Goal: Transaction & Acquisition: Download file/media

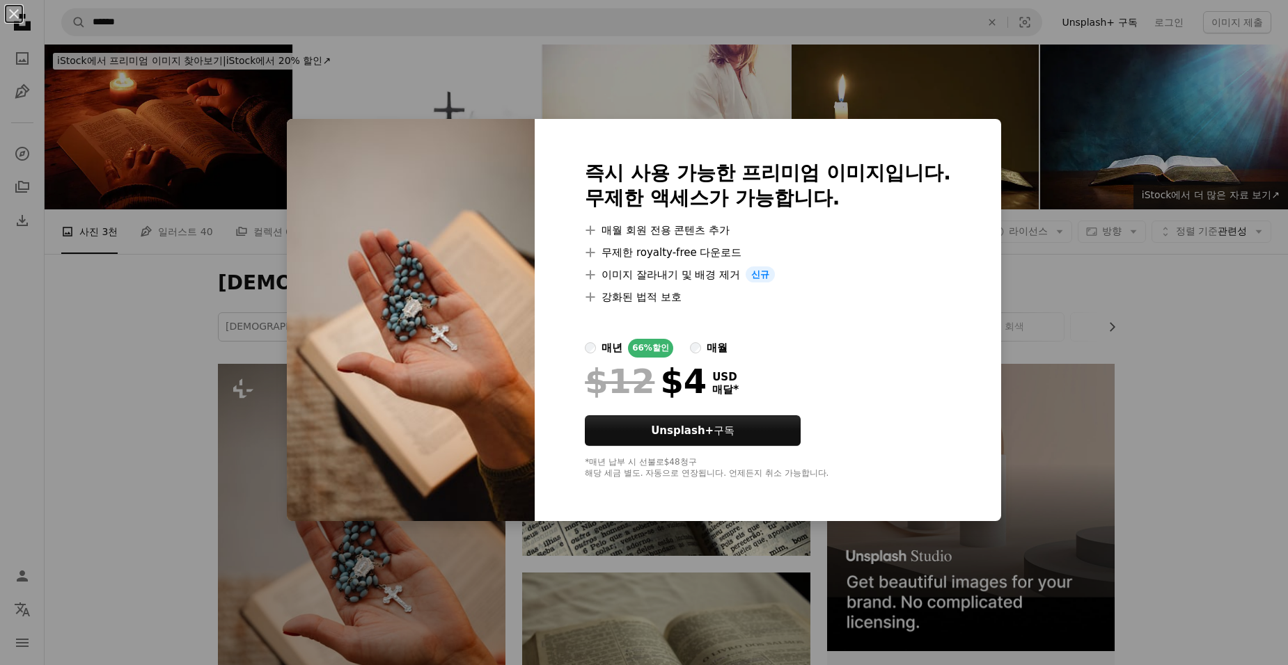
scroll to position [278, 0]
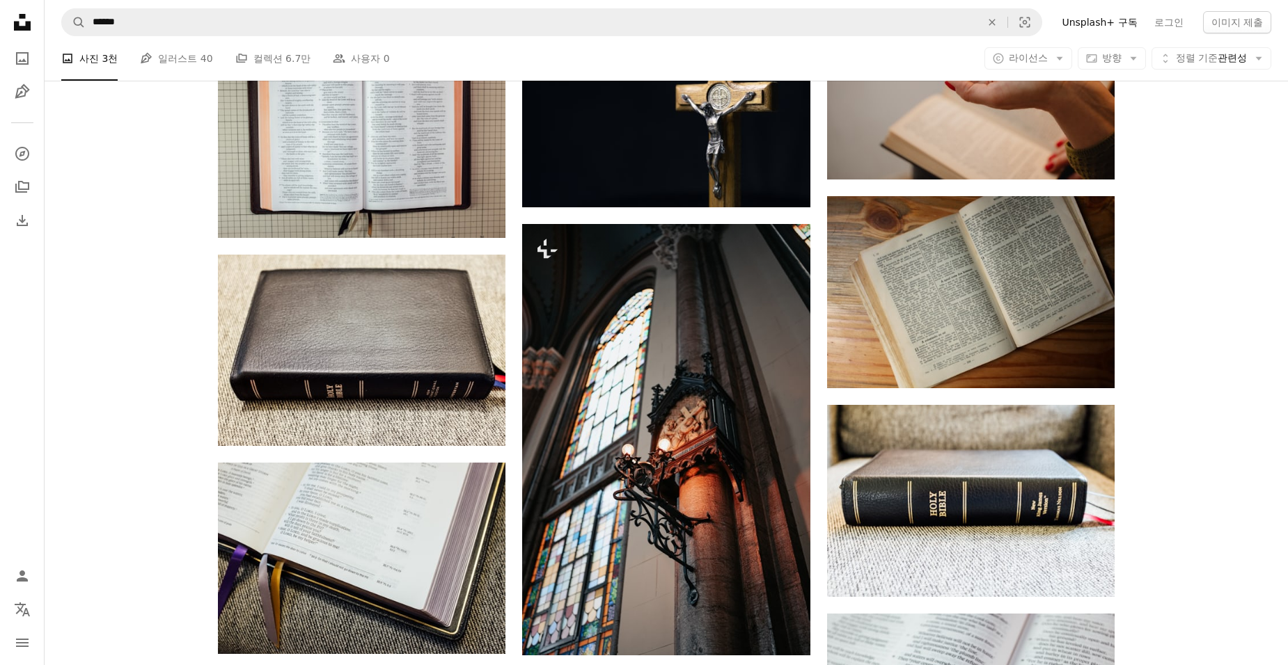
scroll to position [1044, 0]
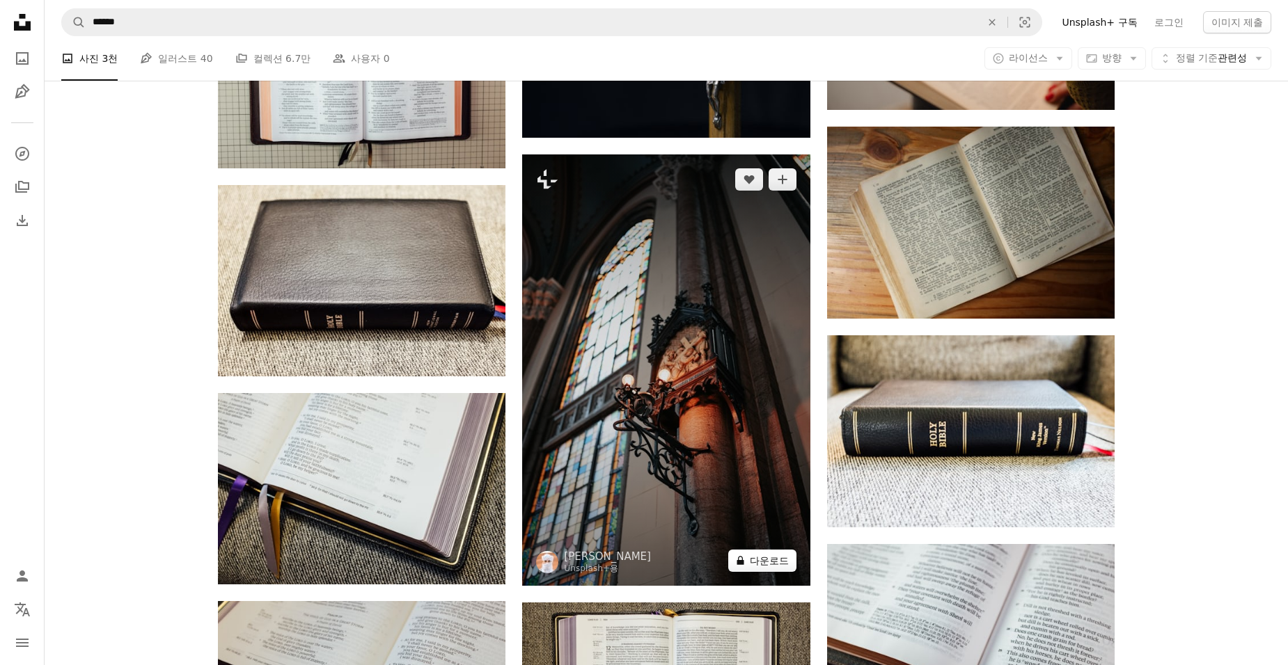
click at [760, 564] on button "A lock 다운로드" at bounding box center [762, 561] width 68 height 22
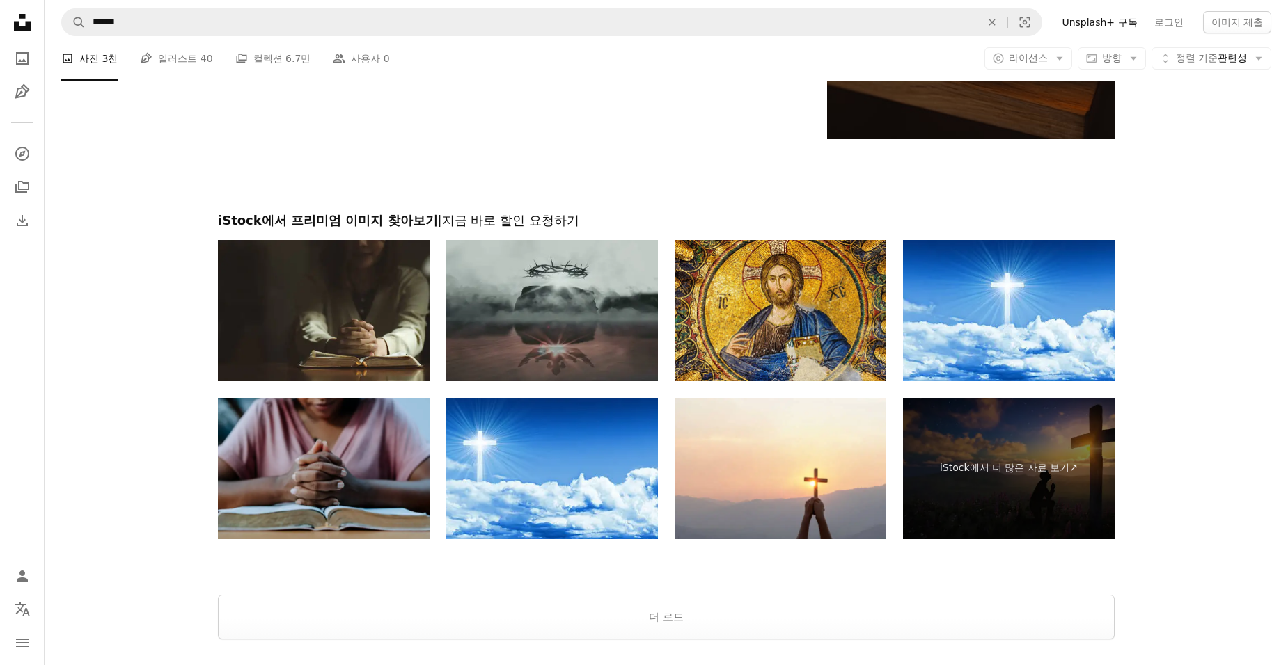
scroll to position [2431, 0]
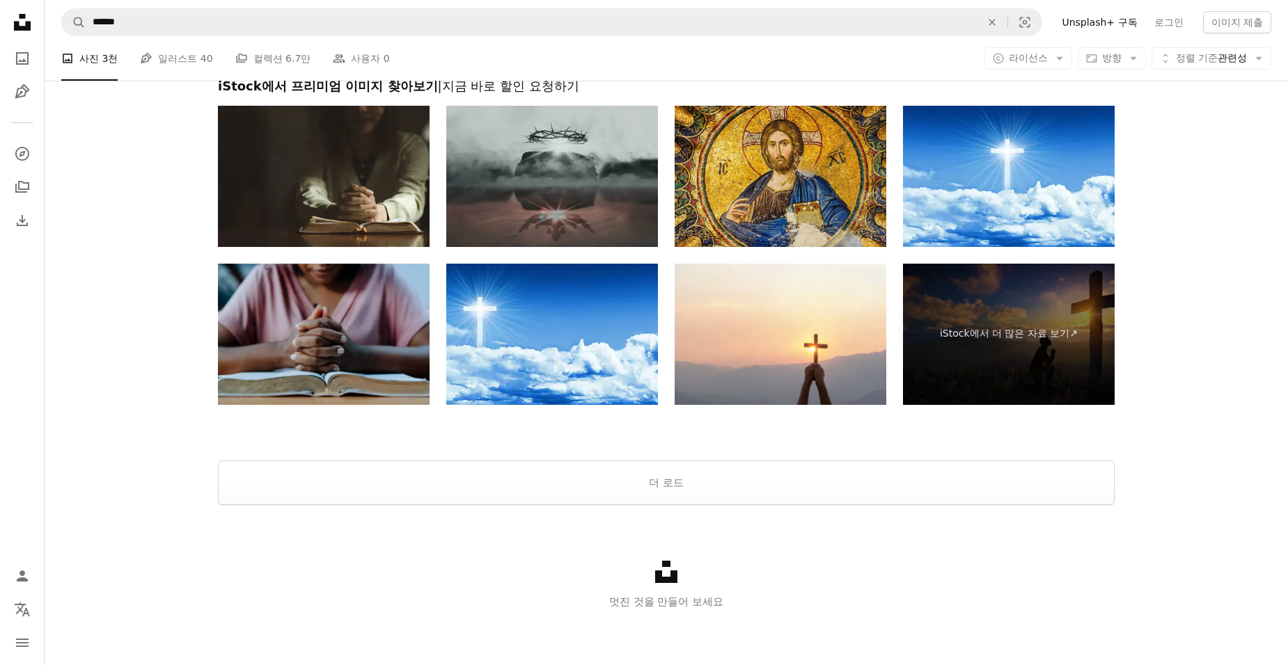
click at [701, 507] on div "Unsplash logo 멋진 것을 만들어 보세요" at bounding box center [666, 585] width 1243 height 161
click at [686, 481] on button "더 로드" at bounding box center [666, 483] width 896 height 45
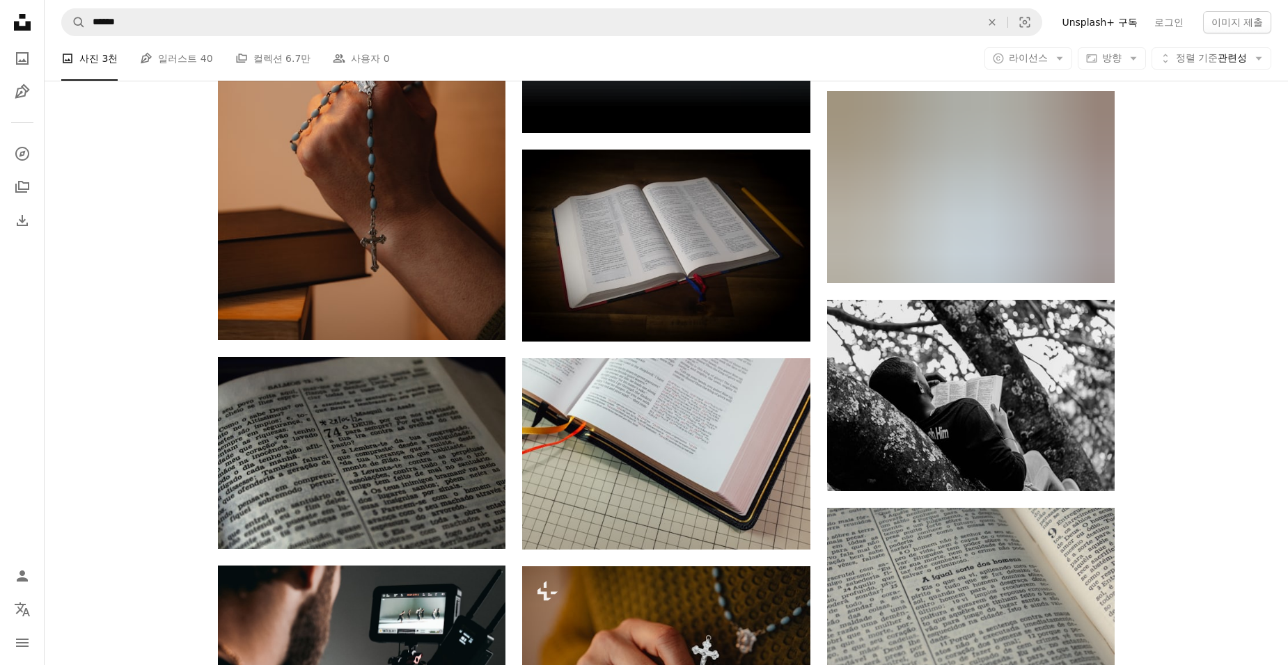
scroll to position [2501, 0]
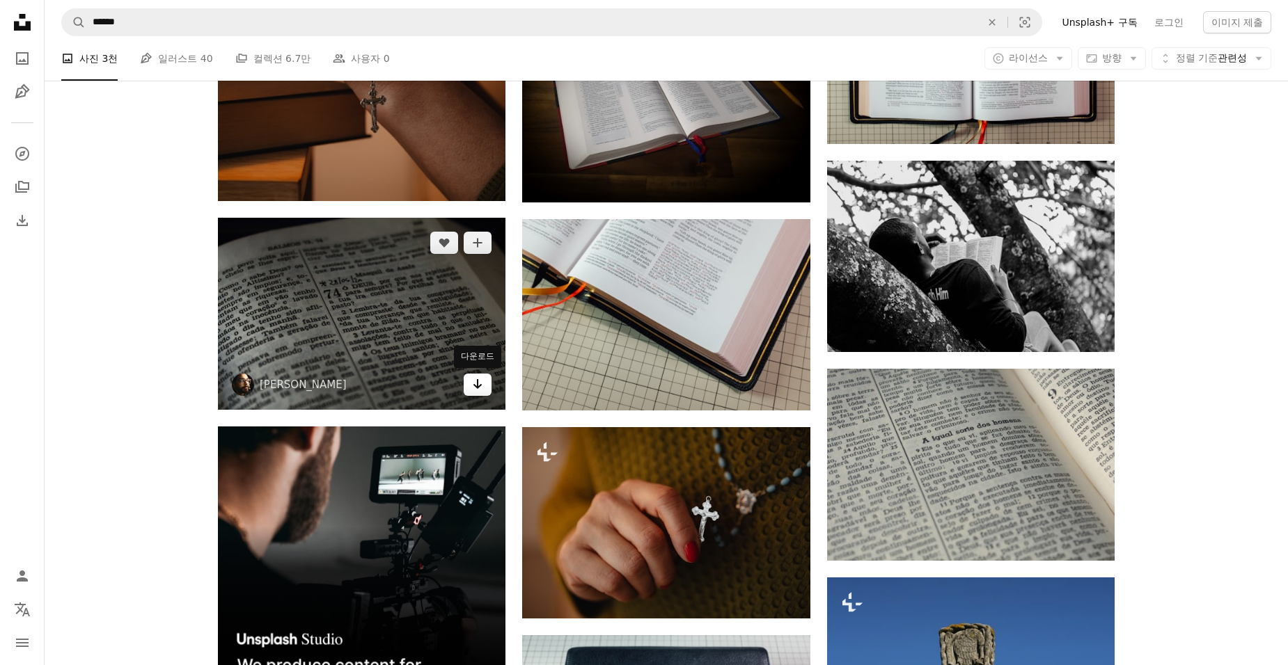
click at [477, 381] on icon "Arrow pointing down" at bounding box center [477, 384] width 11 height 17
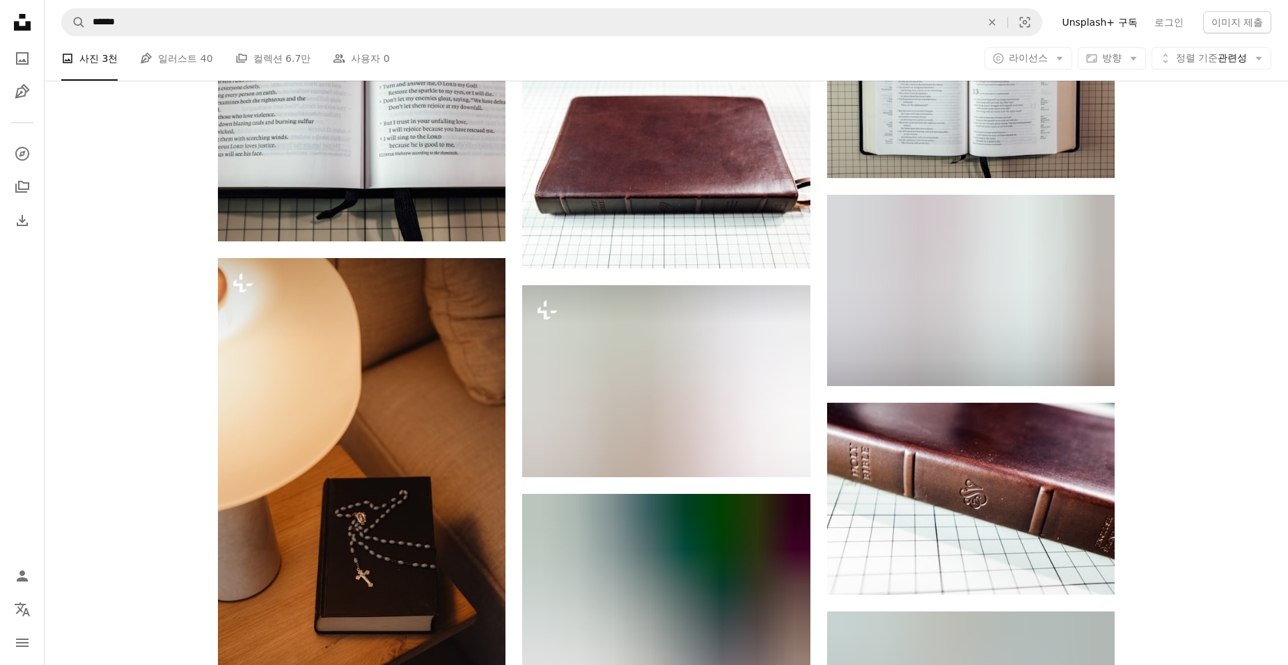
scroll to position [3962, 0]
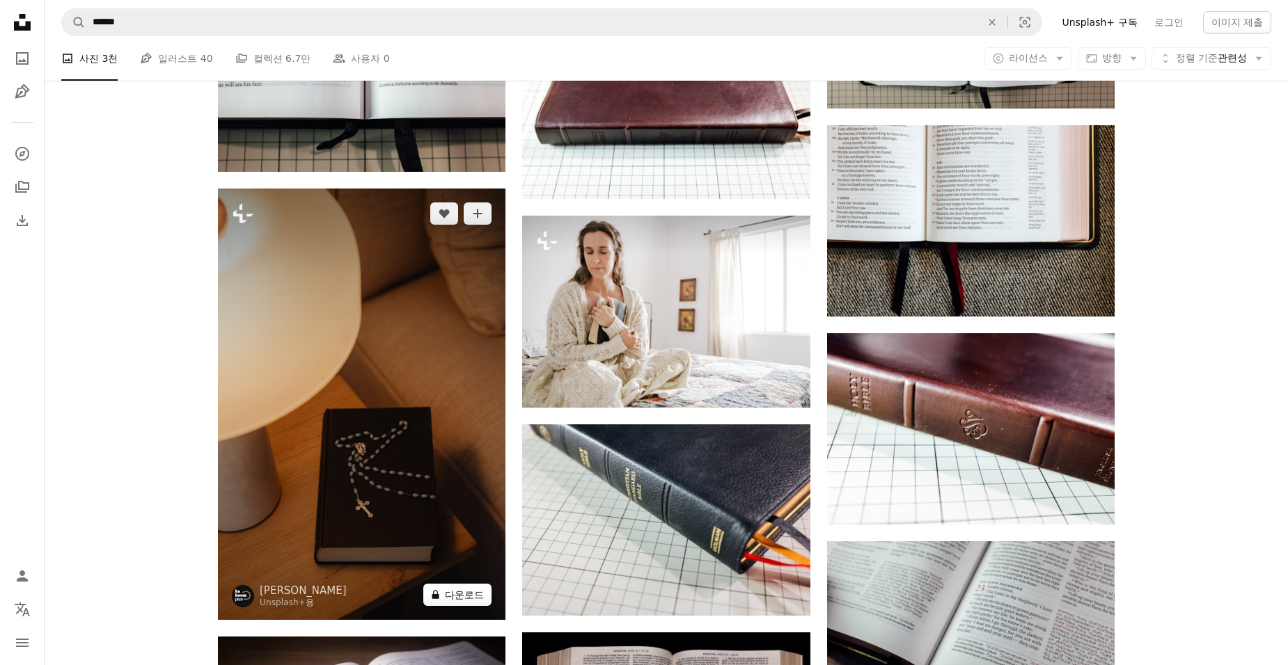
click at [467, 595] on button "A lock 다운로드" at bounding box center [457, 595] width 68 height 22
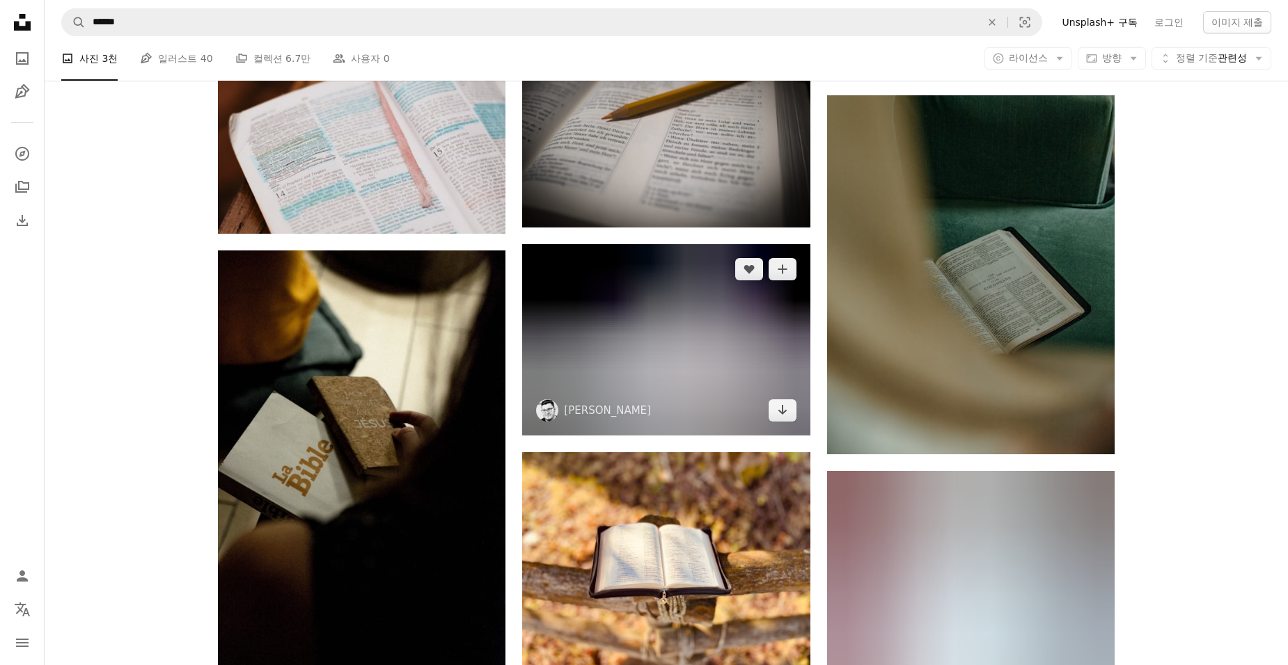
scroll to position [5772, 0]
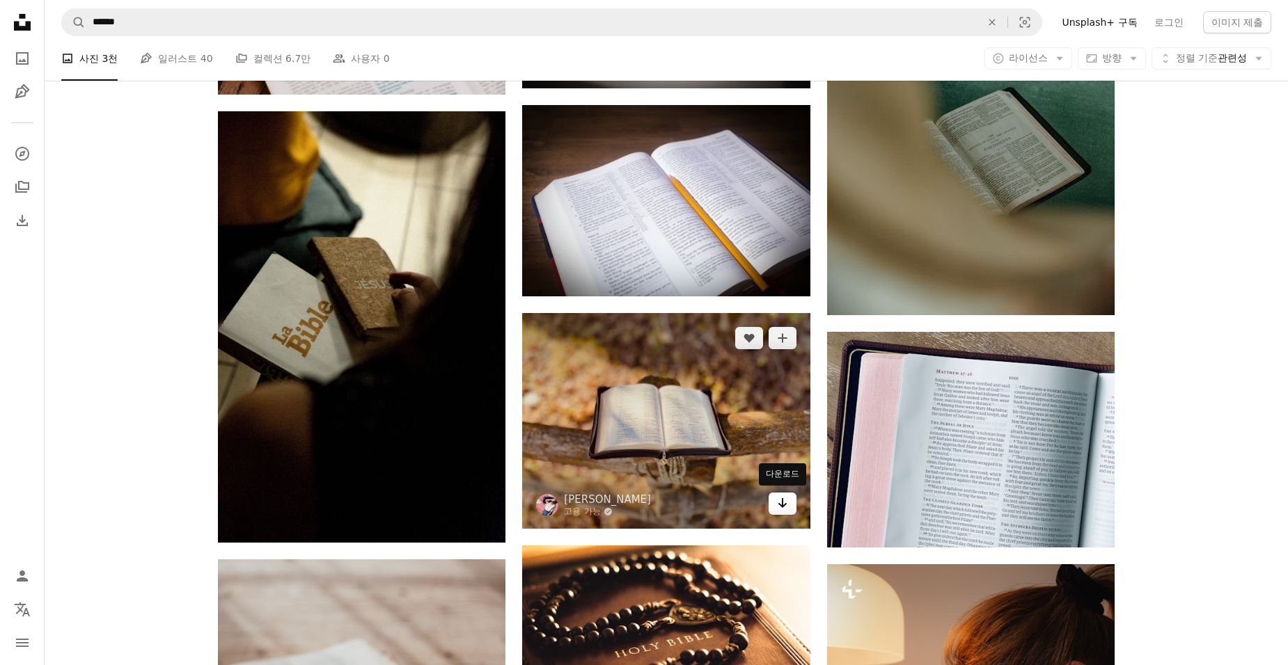
click at [778, 506] on icon "Arrow pointing down" at bounding box center [782, 503] width 11 height 17
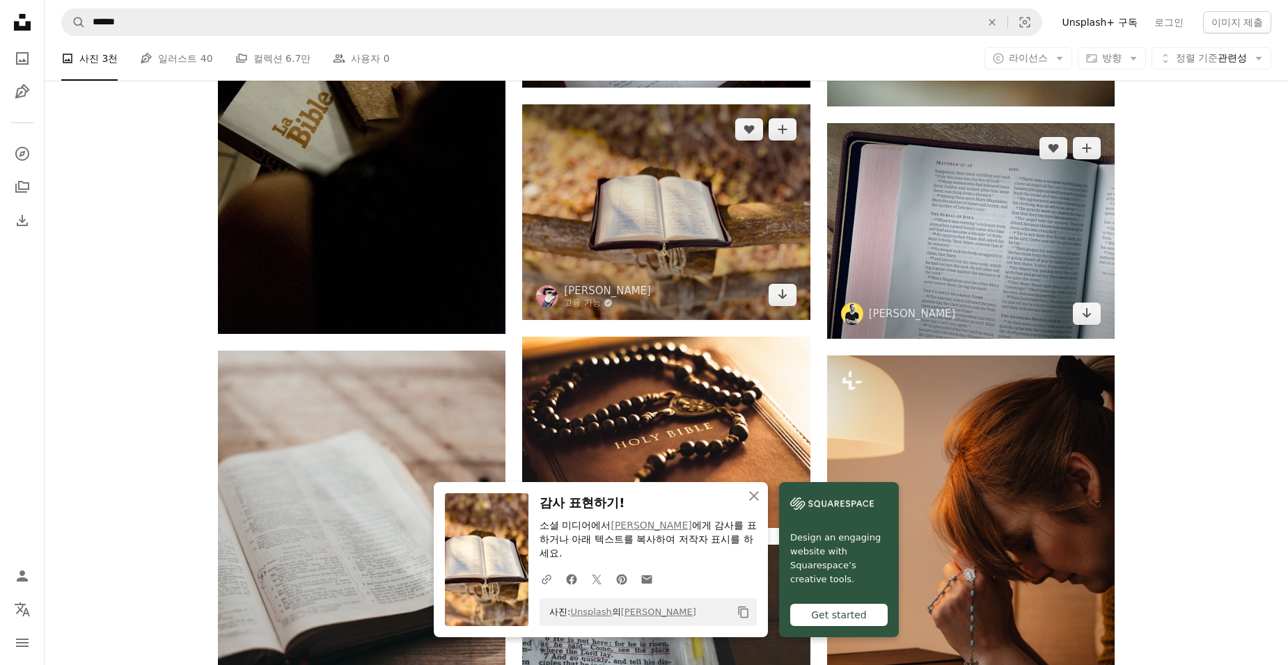
scroll to position [6120, 0]
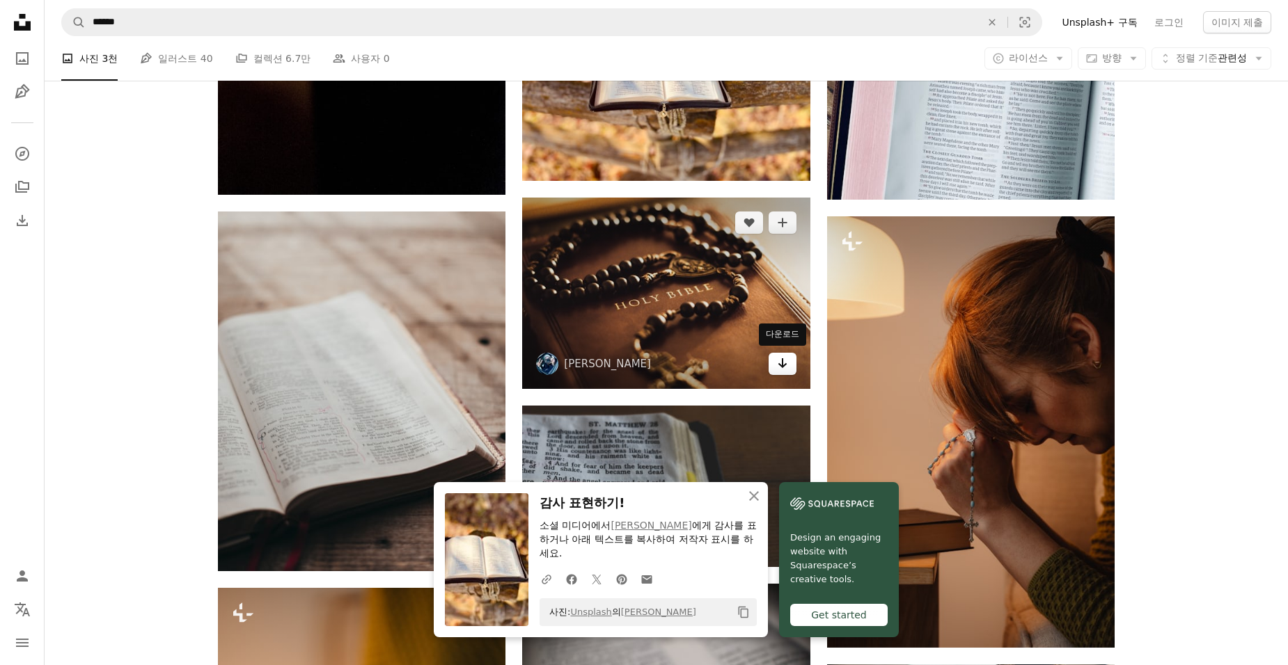
click at [782, 365] on icon "다운로드" at bounding box center [781, 363] width 9 height 10
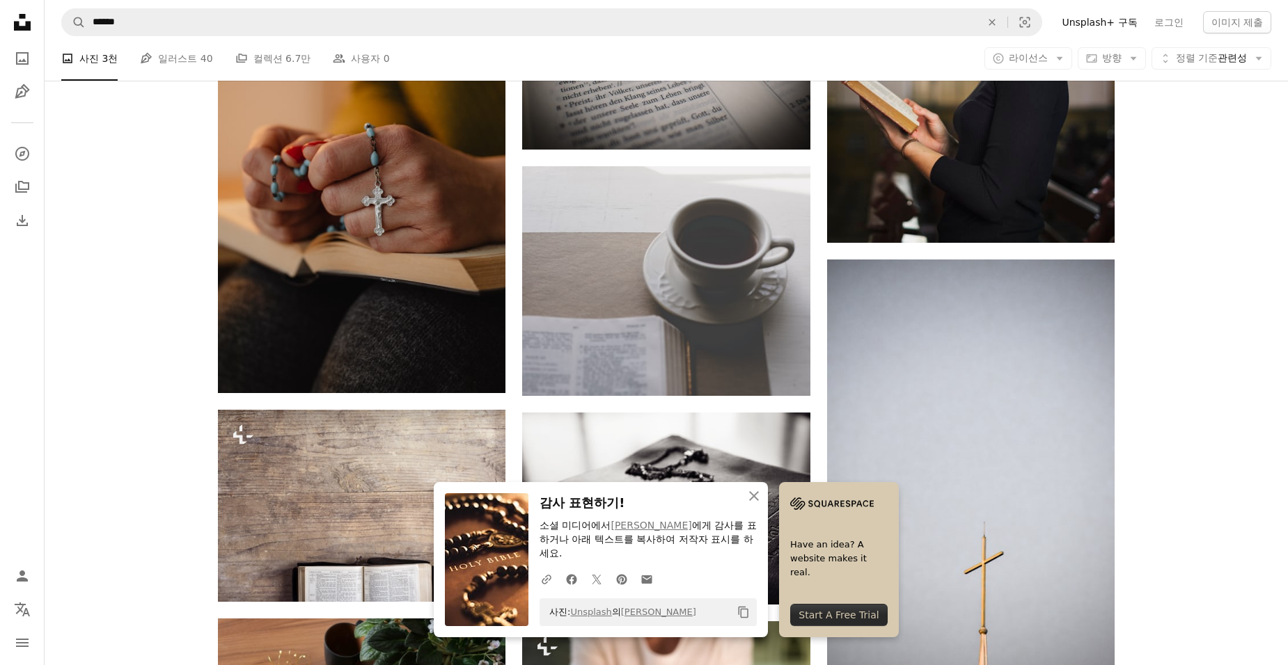
scroll to position [6885, 0]
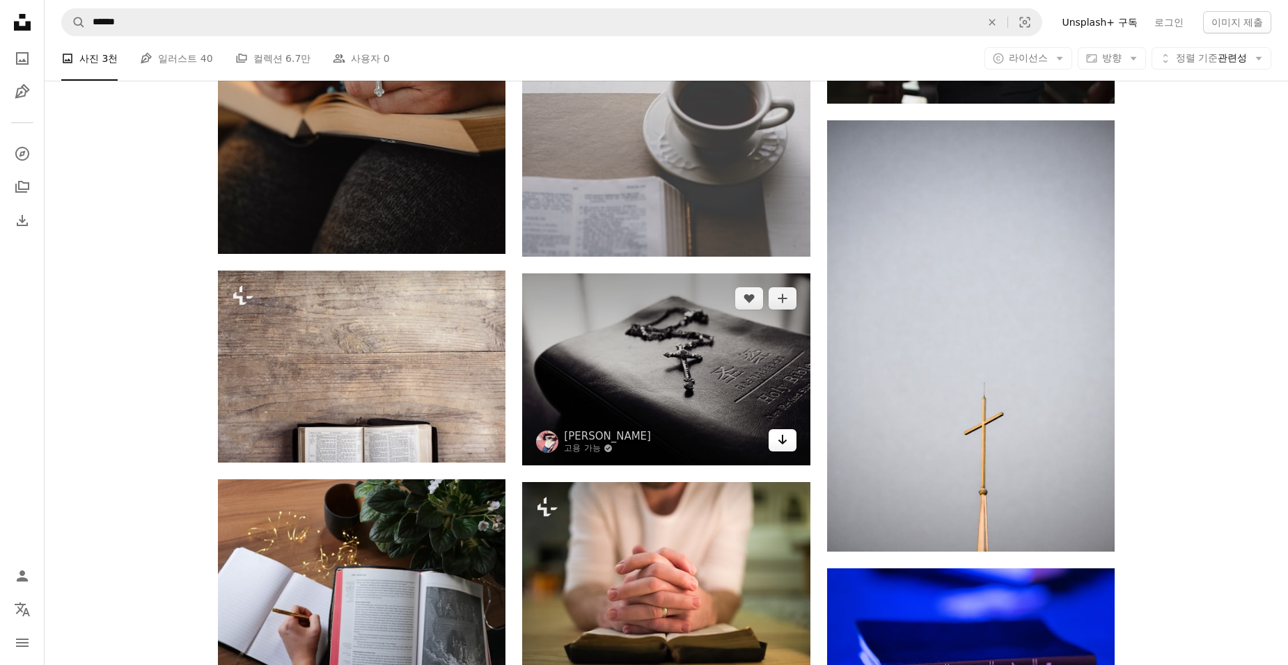
click at [791, 441] on link "Arrow pointing down" at bounding box center [782, 440] width 28 height 22
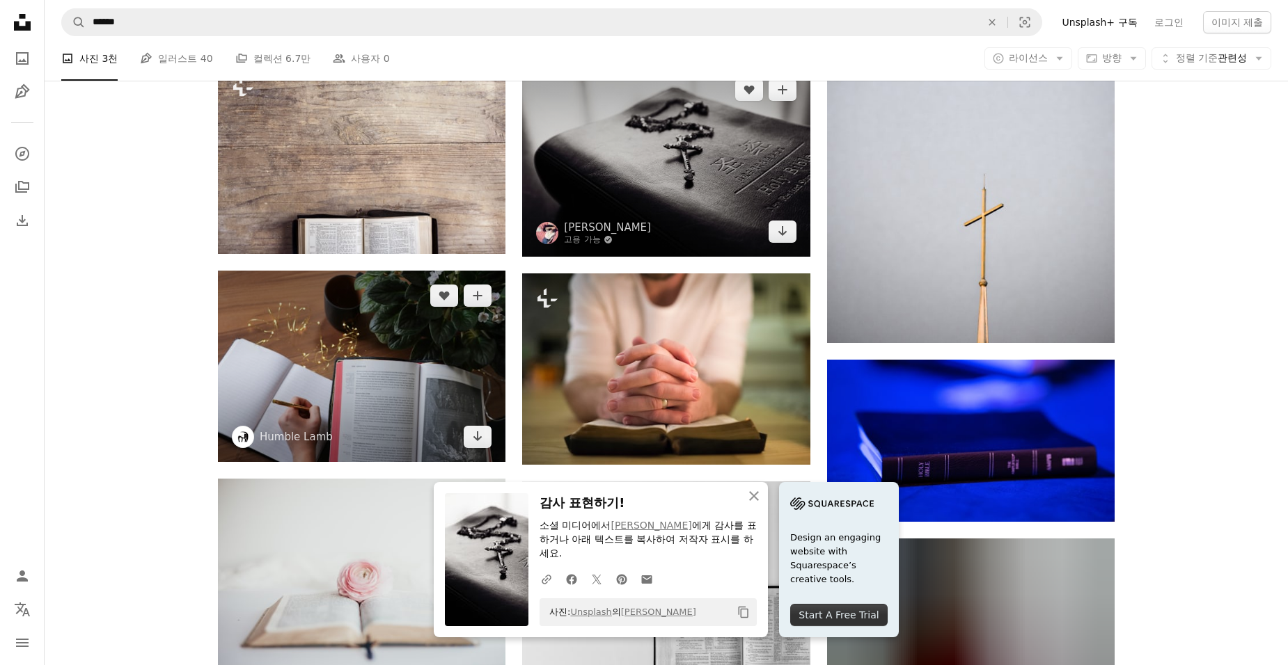
scroll to position [7164, 0]
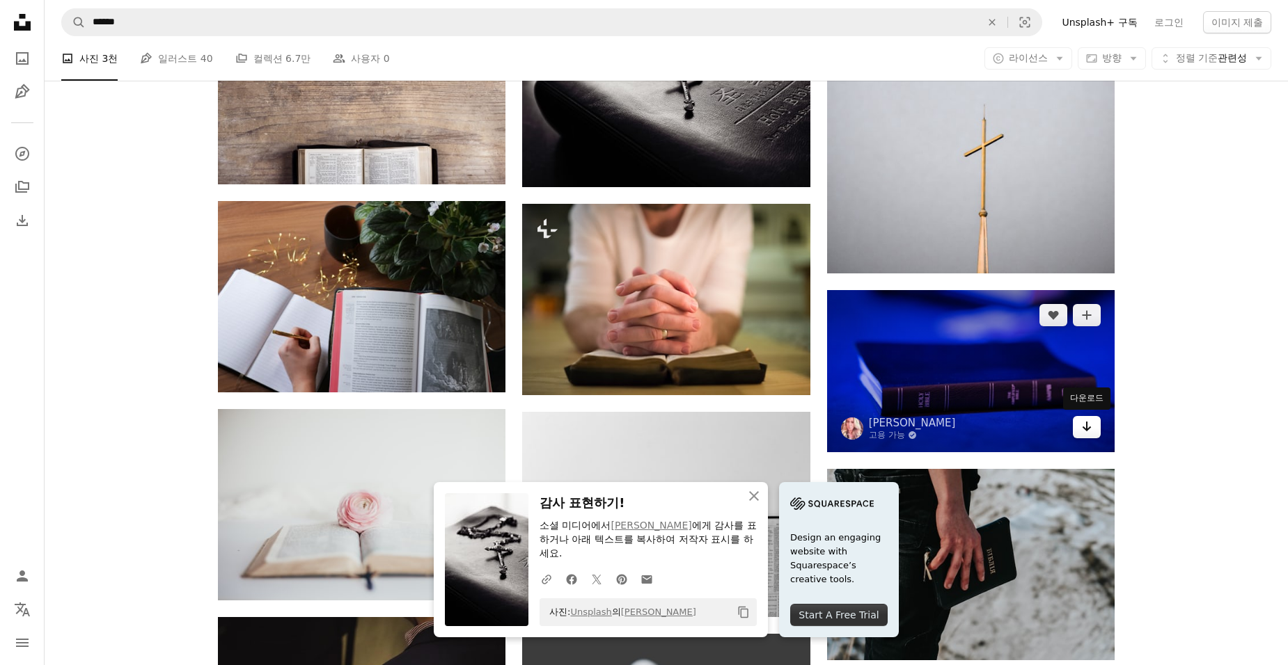
click at [1087, 433] on icon "Arrow pointing down" at bounding box center [1086, 426] width 11 height 17
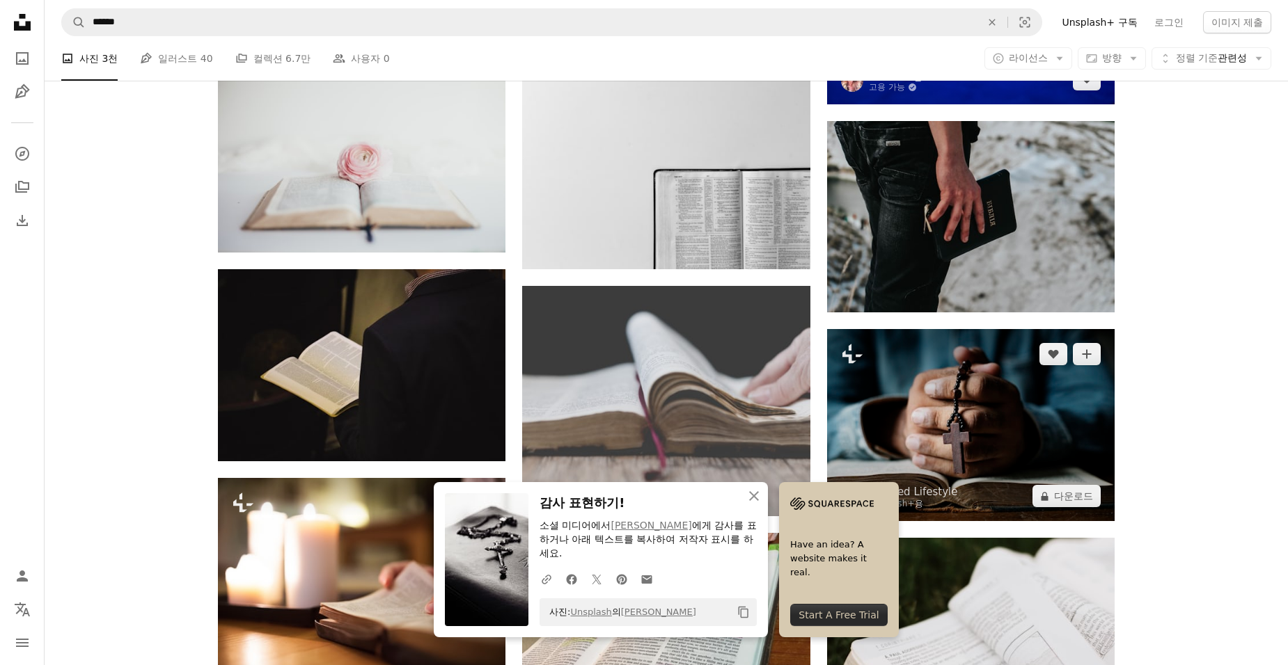
scroll to position [7651, 0]
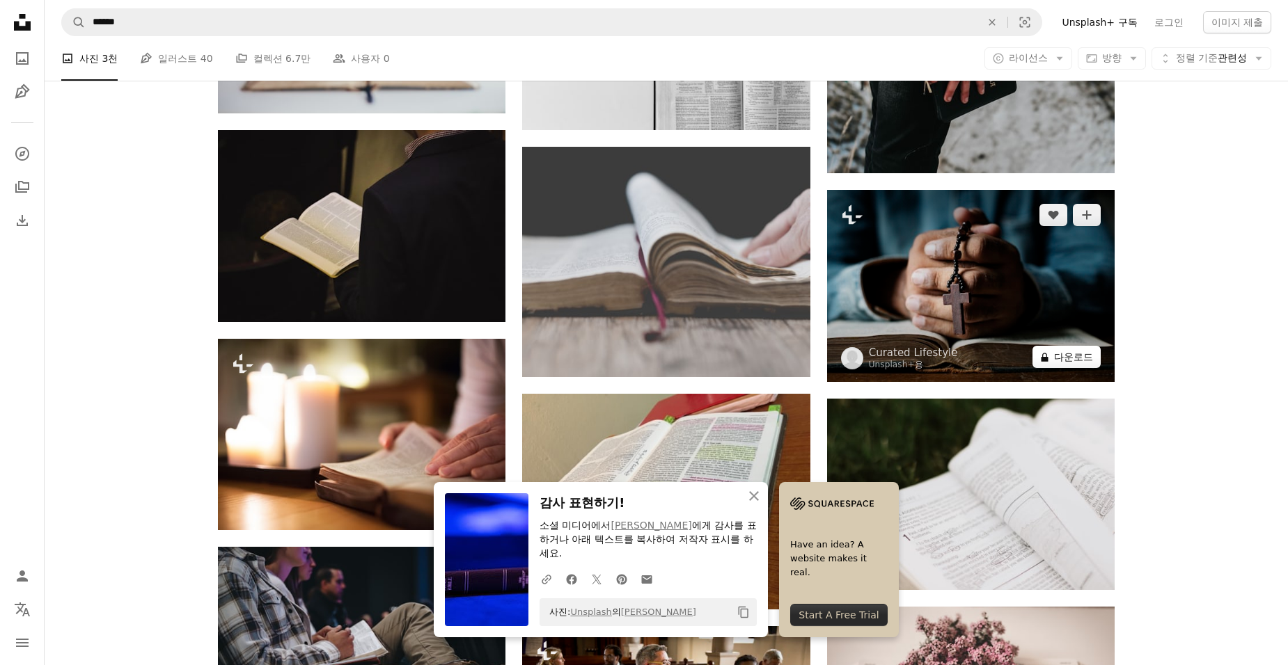
click at [1056, 353] on button "A lock 다운로드" at bounding box center [1066, 357] width 68 height 22
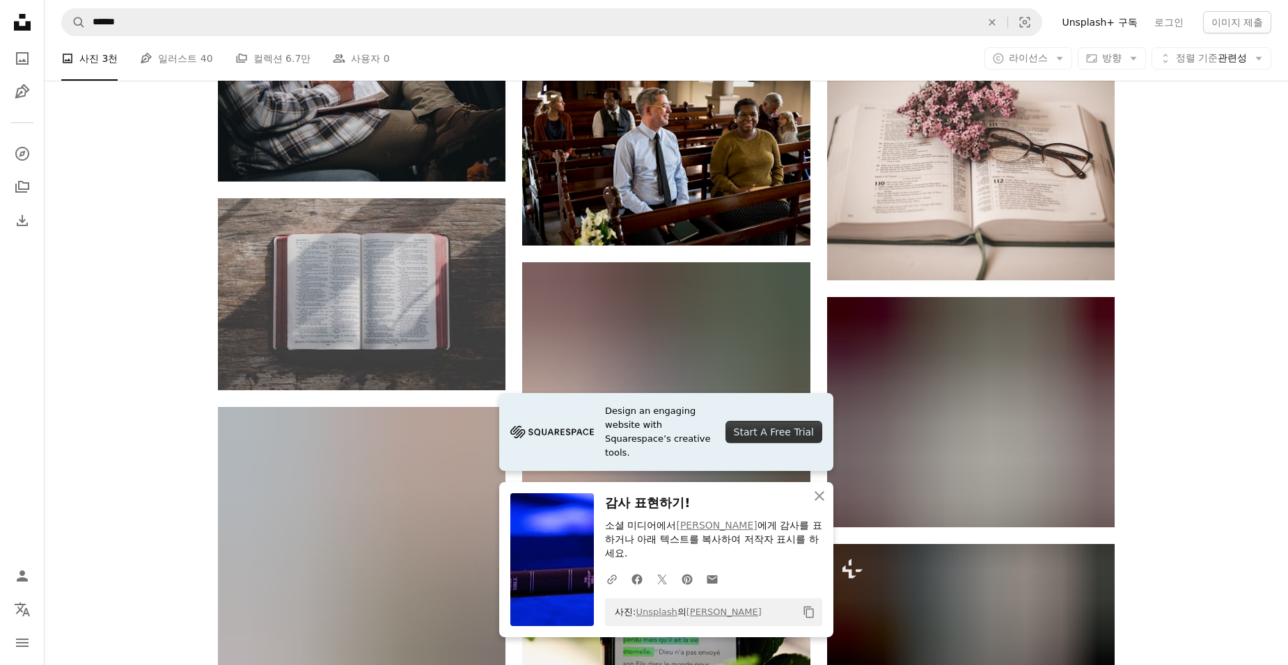
scroll to position [8138, 0]
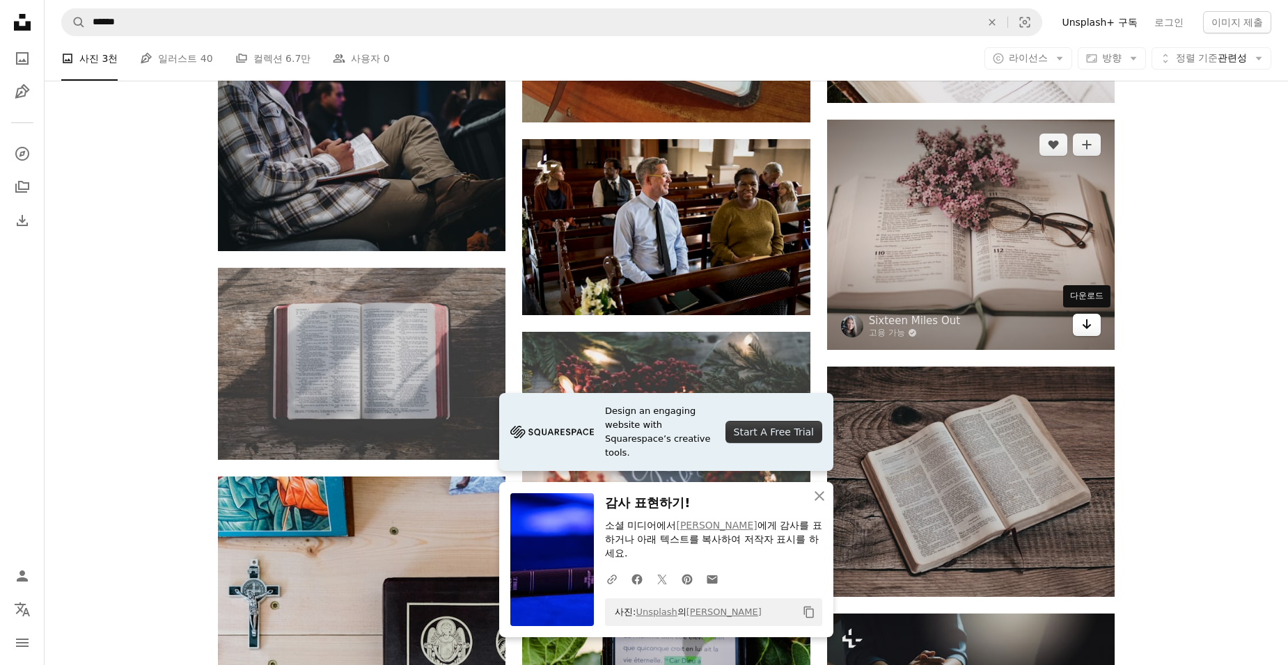
click at [1079, 323] on link "Arrow pointing down" at bounding box center [1087, 325] width 28 height 22
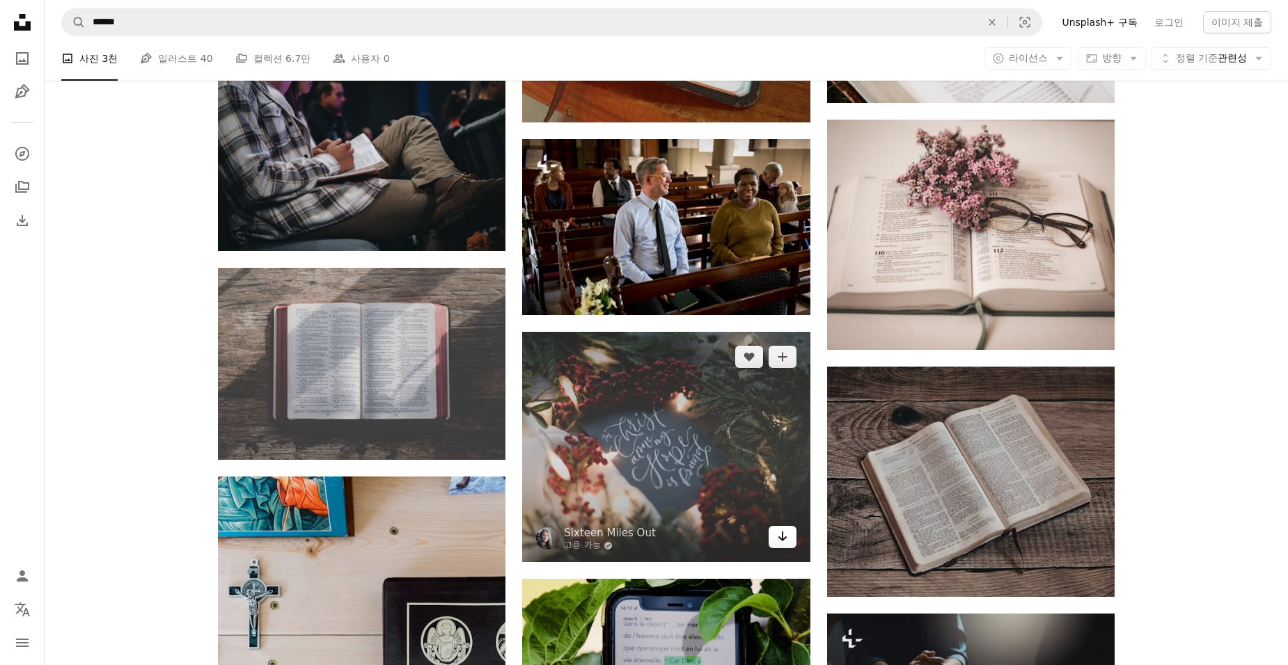
click at [774, 539] on link "Arrow pointing down" at bounding box center [782, 537] width 28 height 22
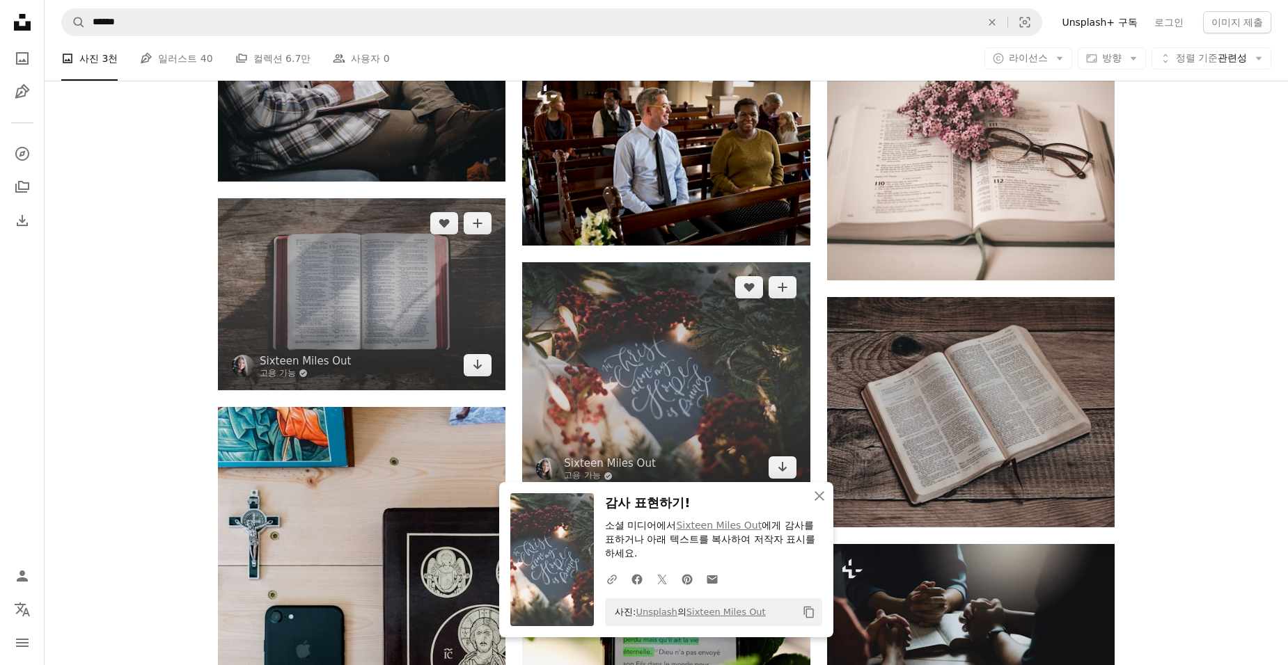
scroll to position [8069, 0]
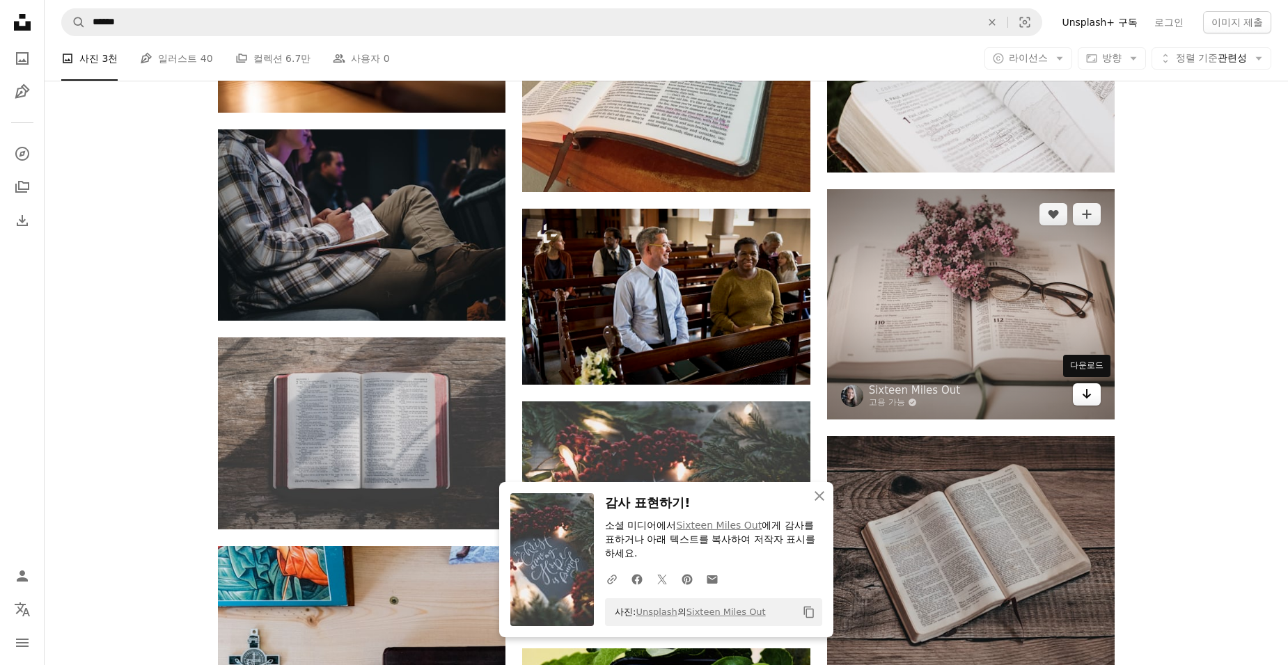
click at [1085, 394] on icon "Arrow pointing down" at bounding box center [1086, 394] width 11 height 17
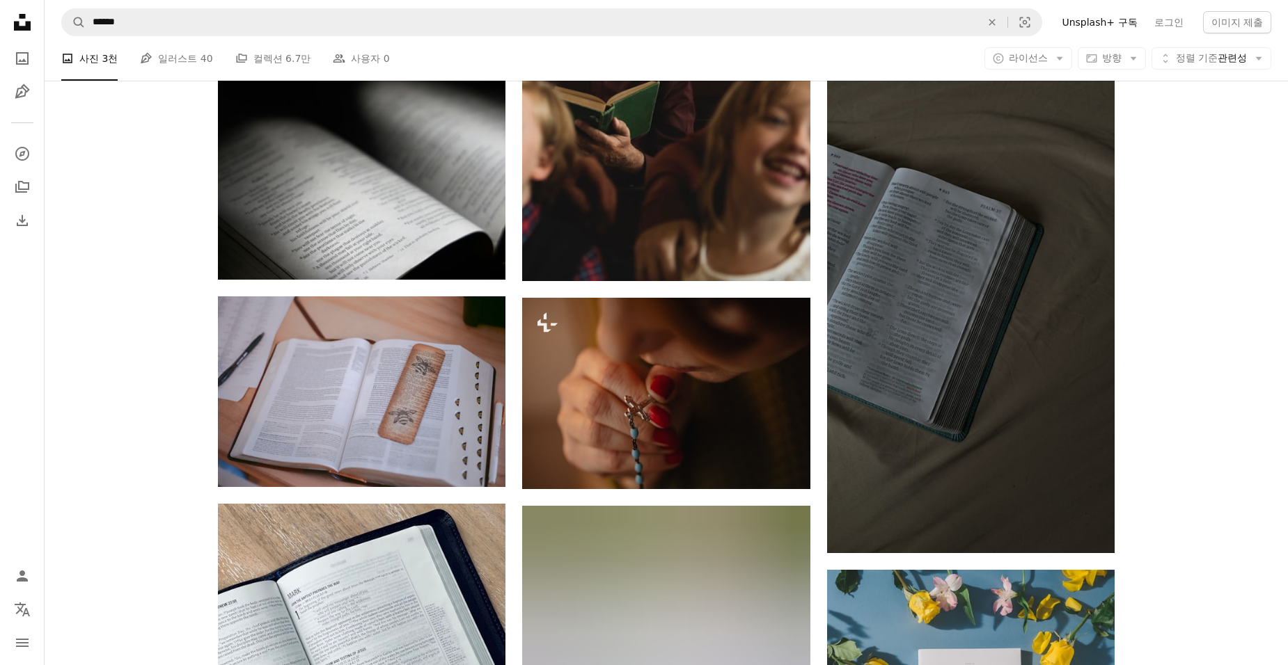
scroll to position [9739, 0]
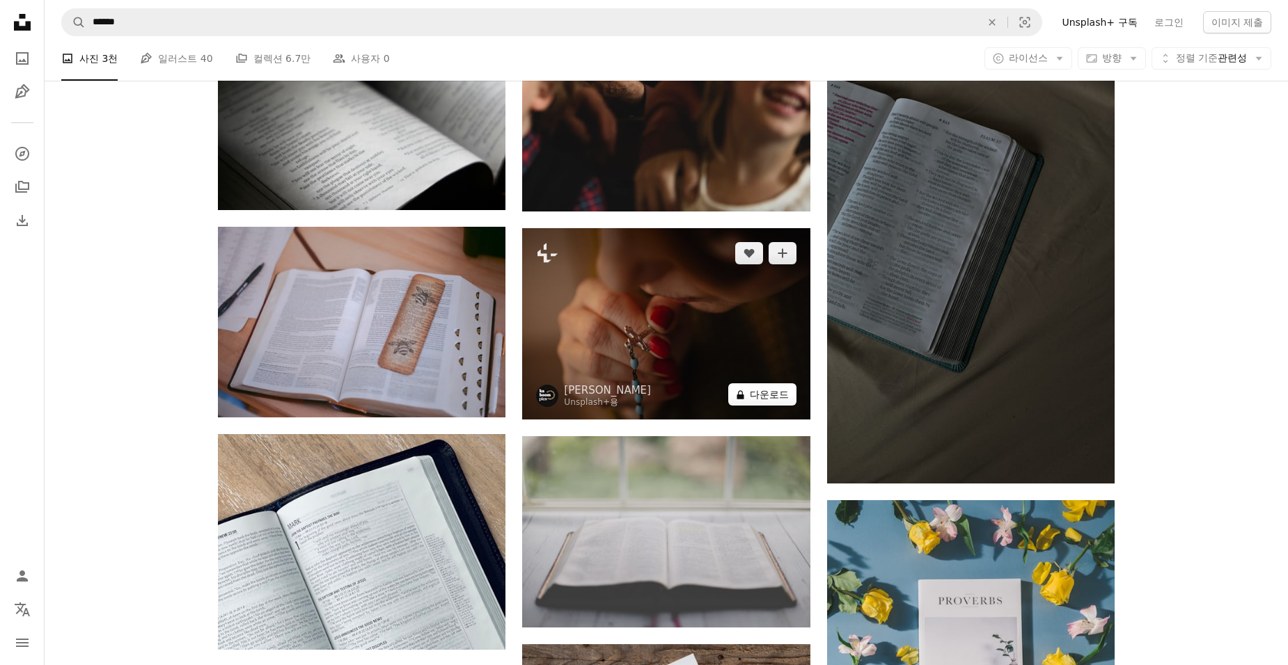
click at [755, 398] on button "A lock 다운로드" at bounding box center [762, 394] width 68 height 22
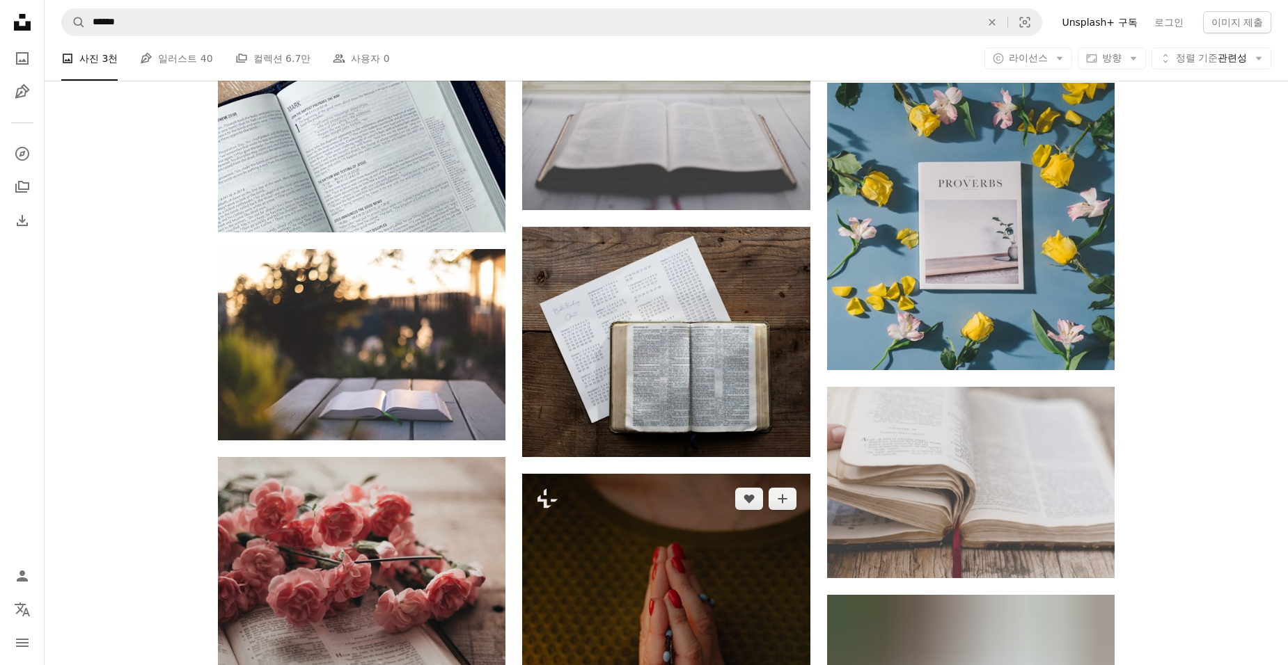
scroll to position [10087, 0]
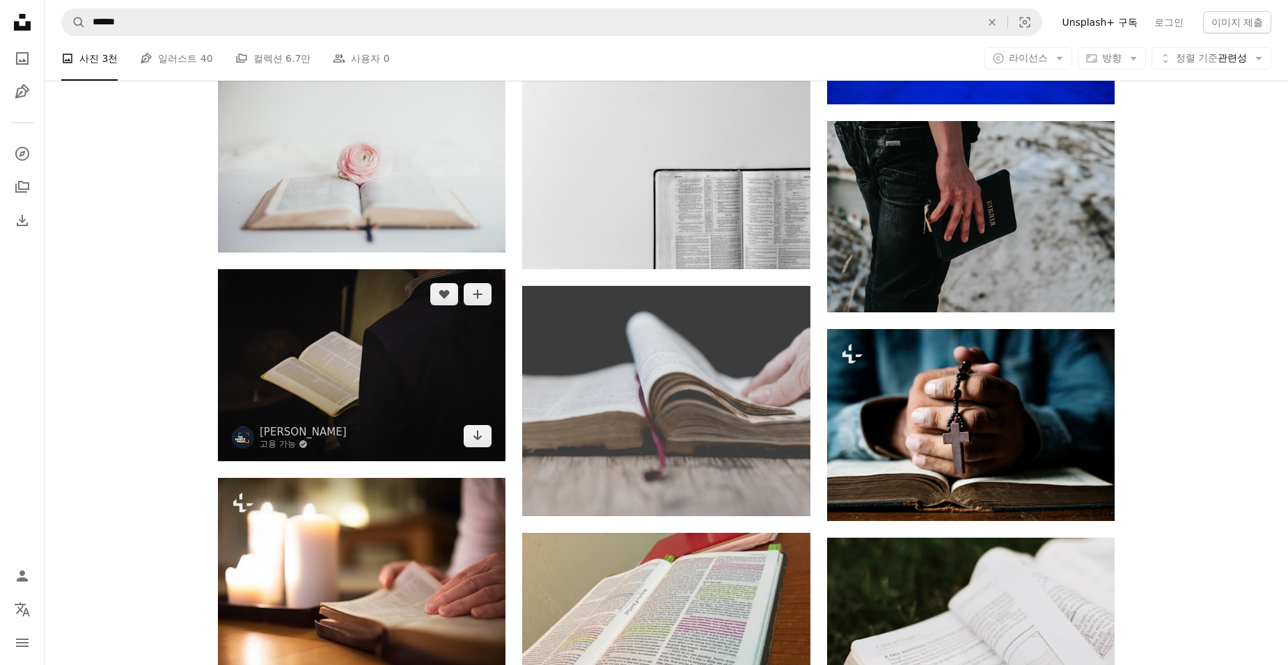
scroll to position [7373, 0]
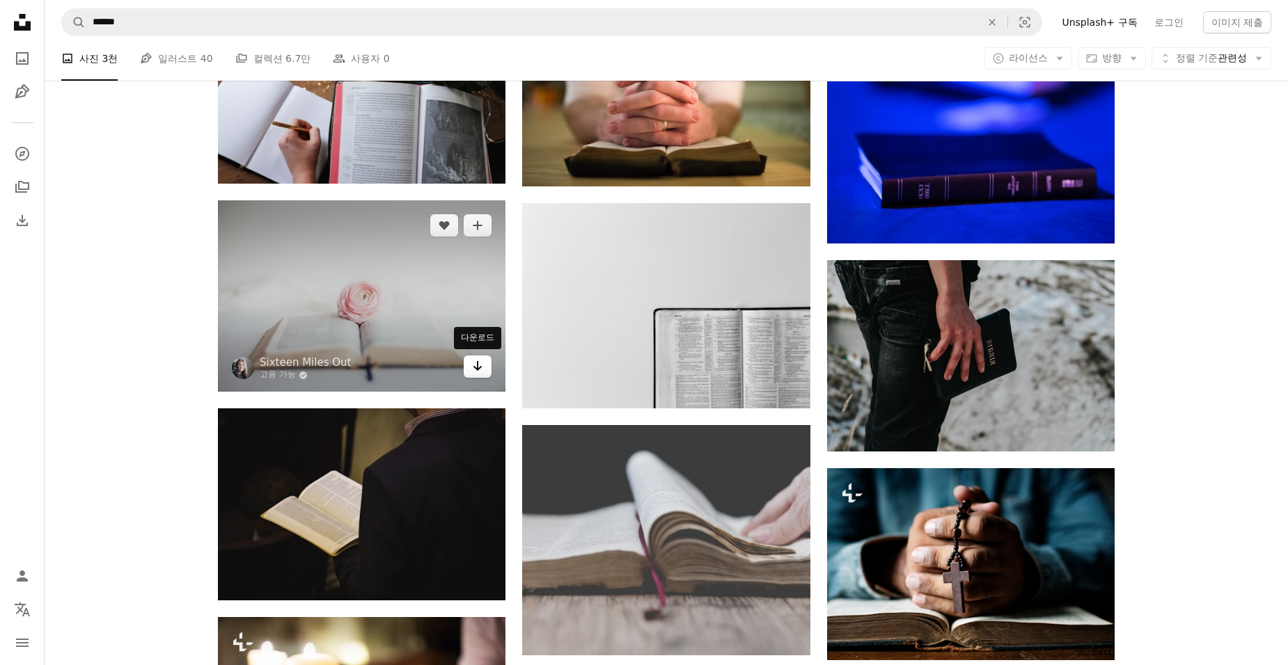
click at [477, 369] on icon "다운로드" at bounding box center [477, 366] width 9 height 10
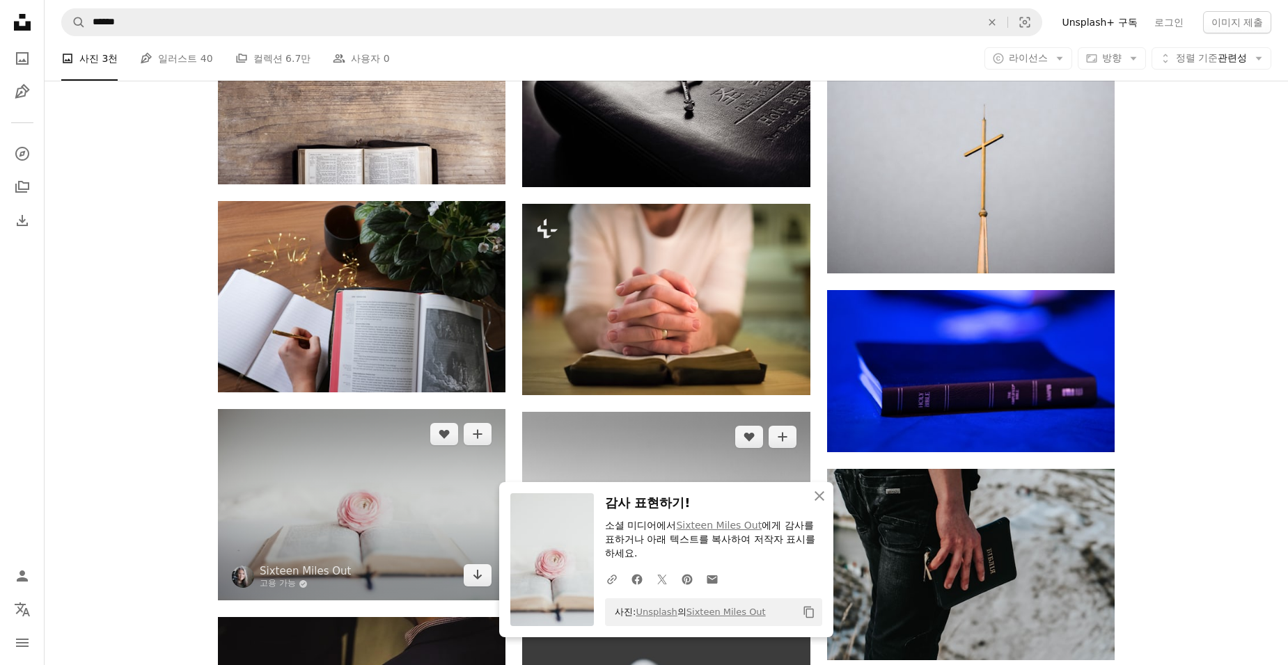
scroll to position [7094, 0]
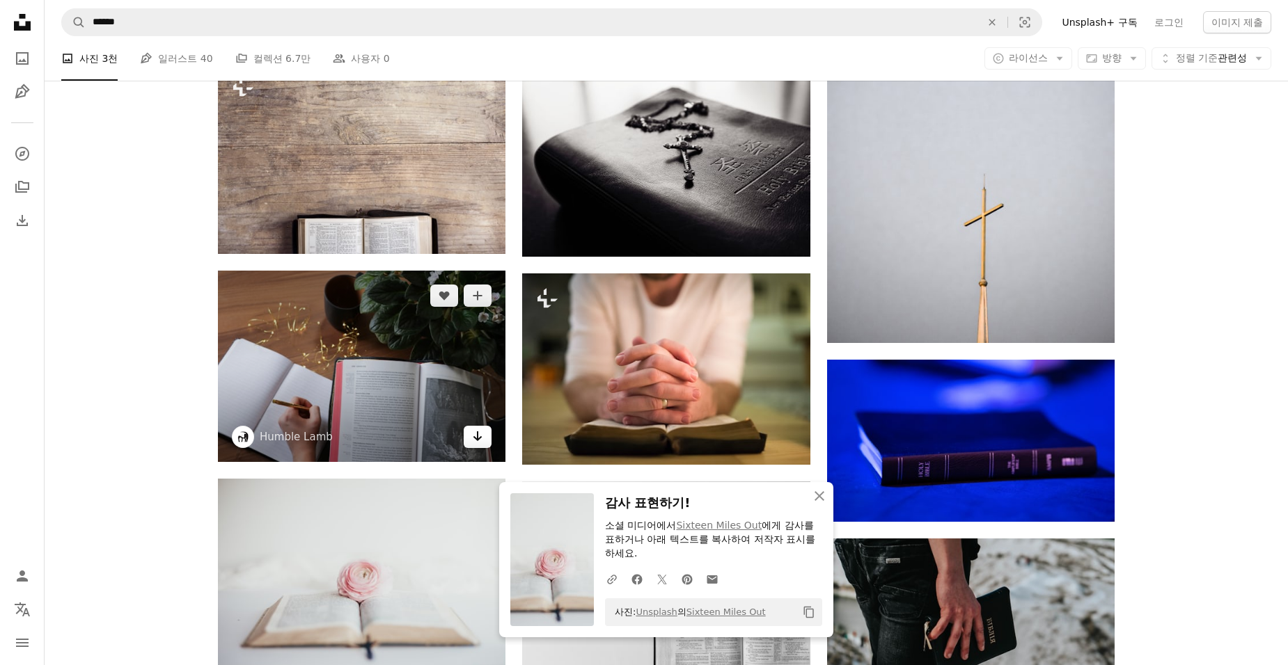
click at [470, 437] on link "Arrow pointing down" at bounding box center [478, 437] width 28 height 22
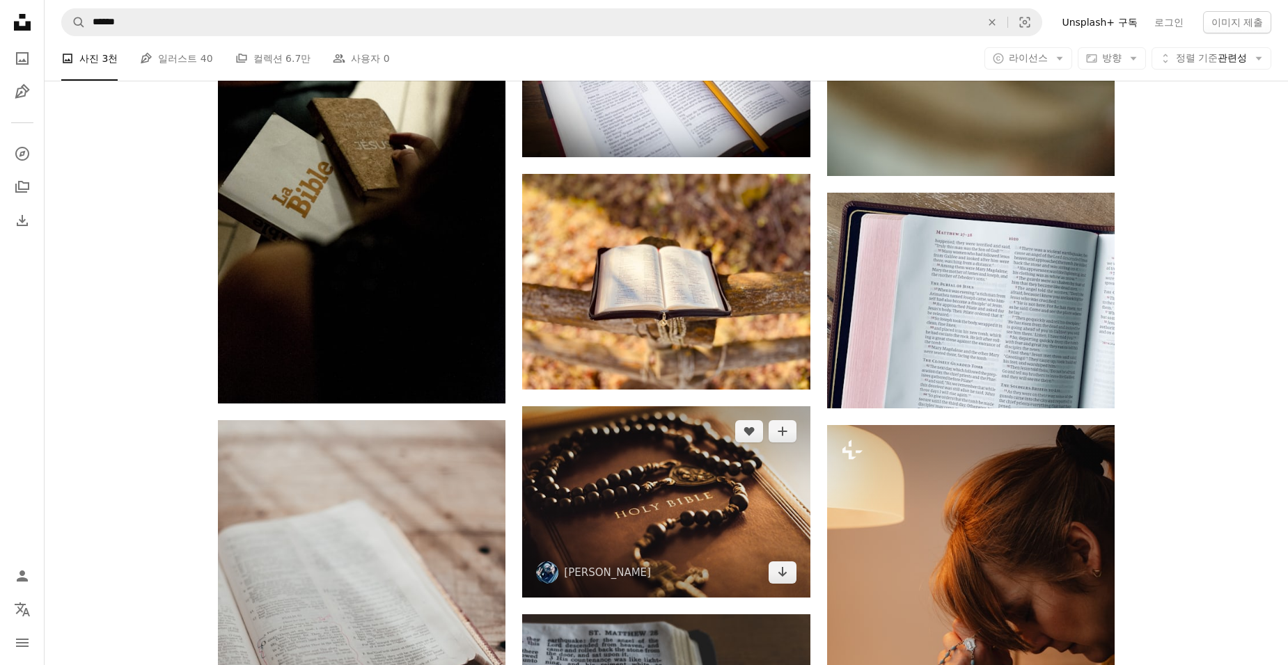
scroll to position [5841, 0]
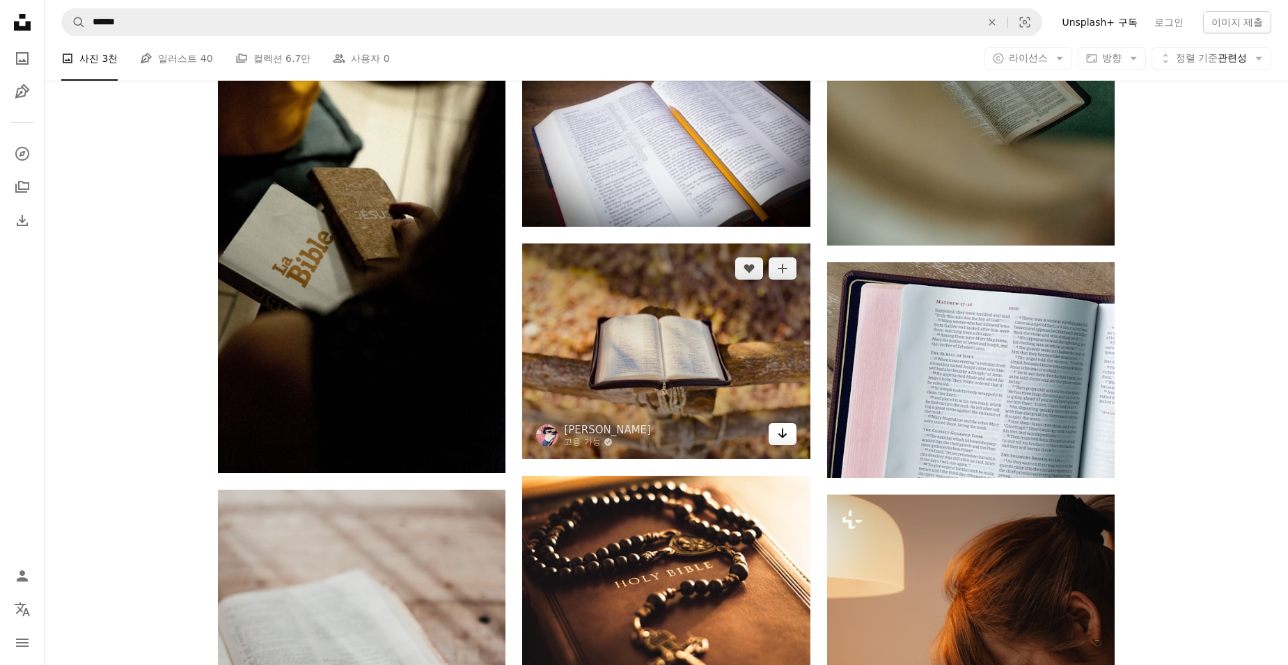
click at [775, 433] on link "Arrow pointing down" at bounding box center [782, 434] width 28 height 22
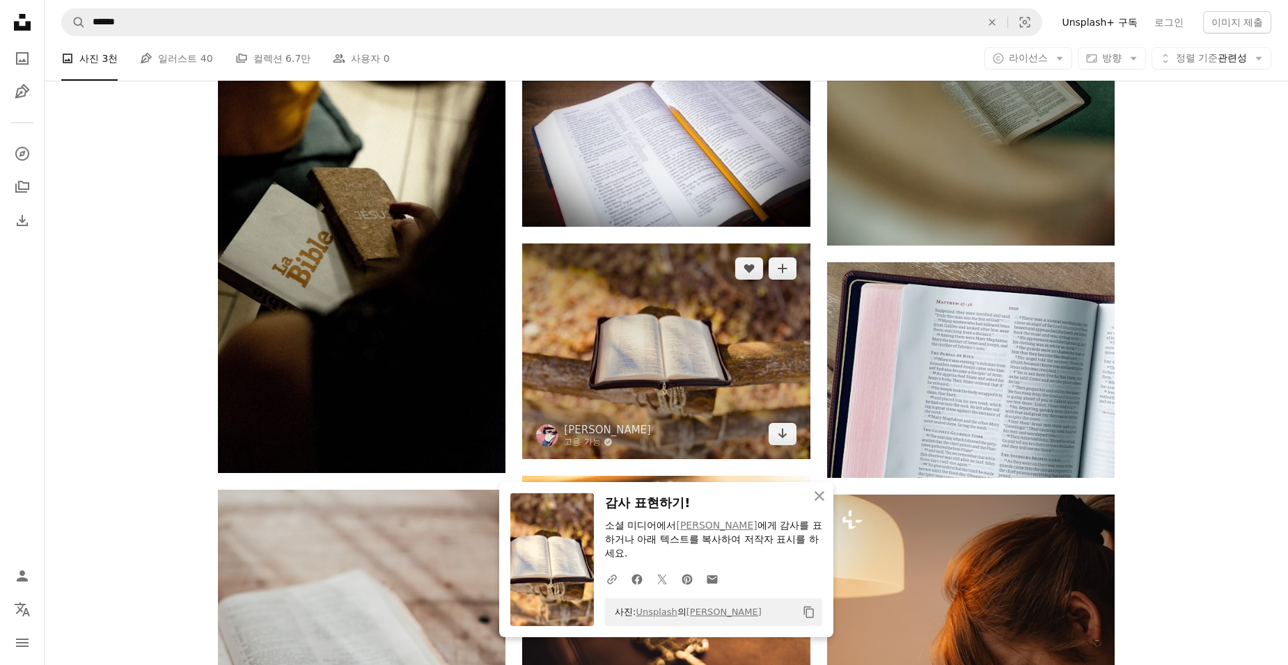
scroll to position [5702, 0]
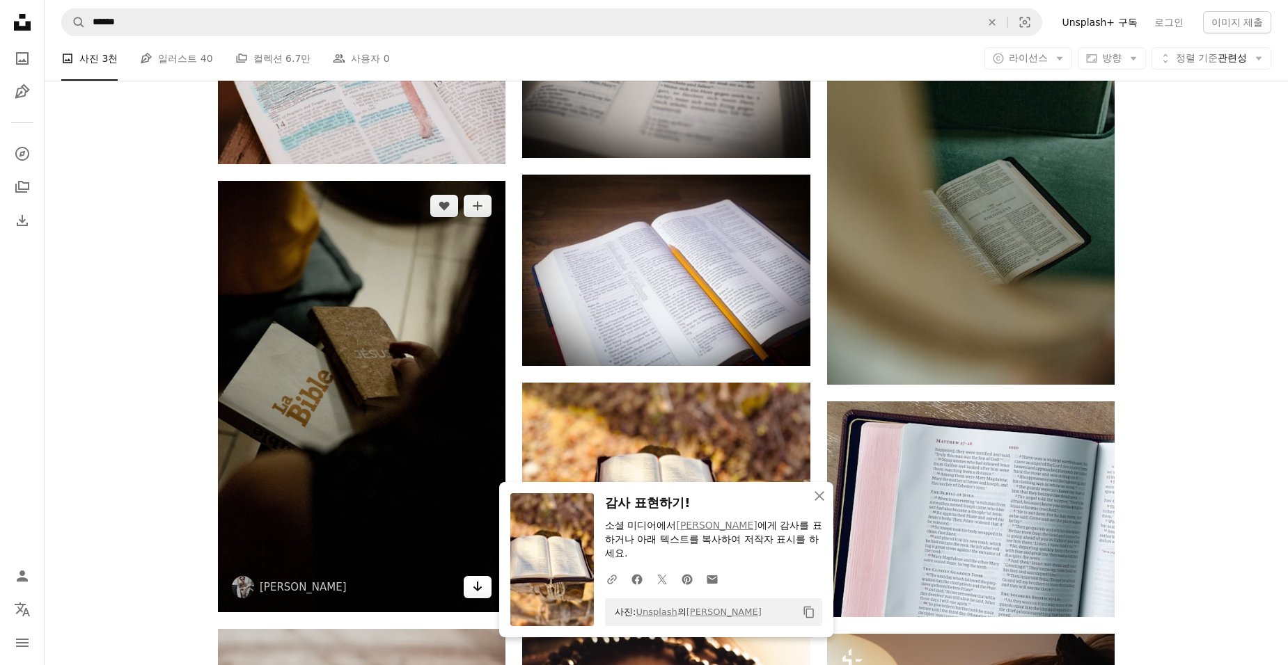
click at [483, 588] on icon "Arrow pointing down" at bounding box center [477, 586] width 11 height 17
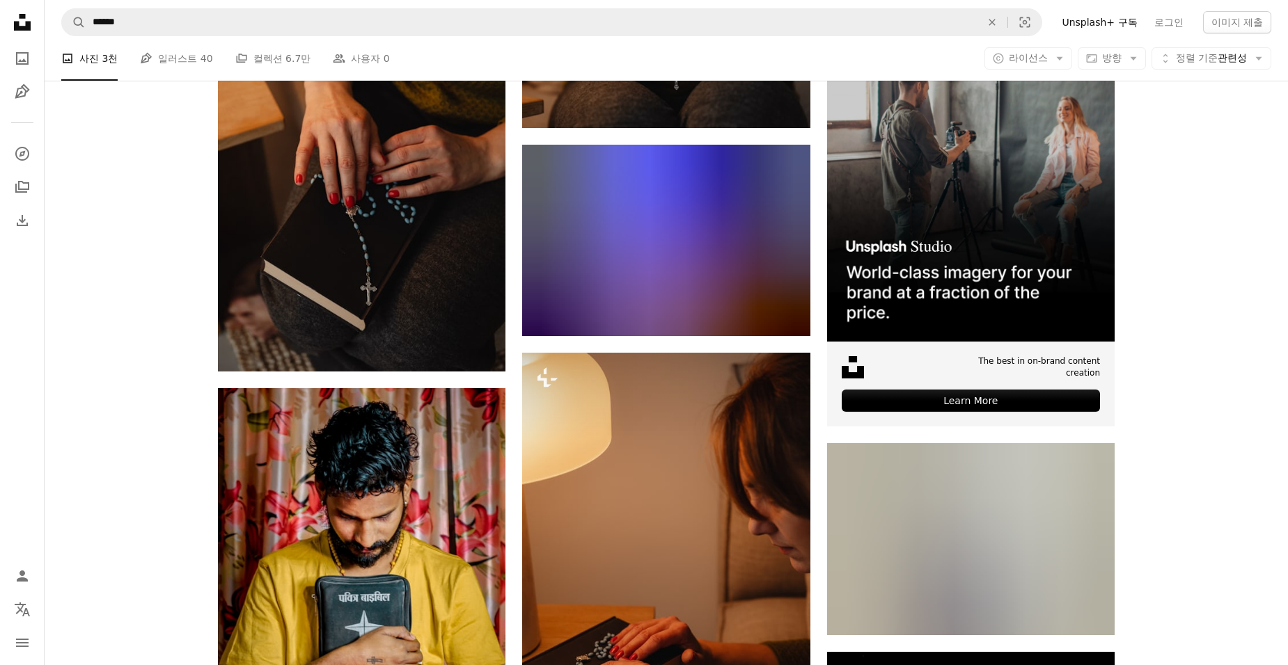
scroll to position [5006, 0]
